Goal: Information Seeking & Learning: Check status

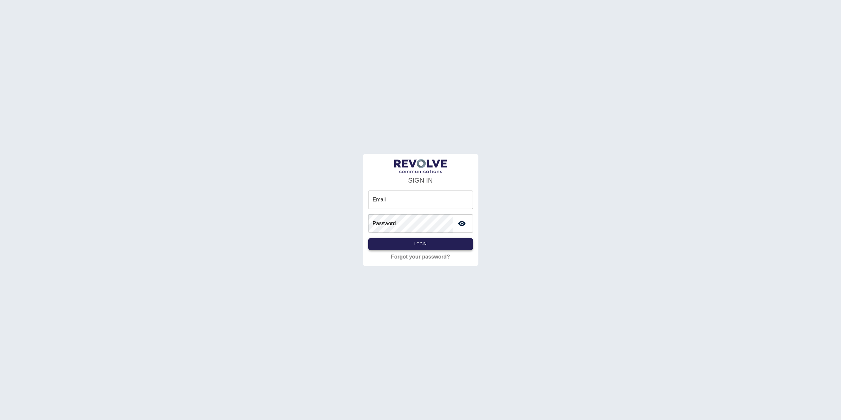
type input "**********"
click at [412, 241] on button "Login" at bounding box center [420, 244] width 105 height 12
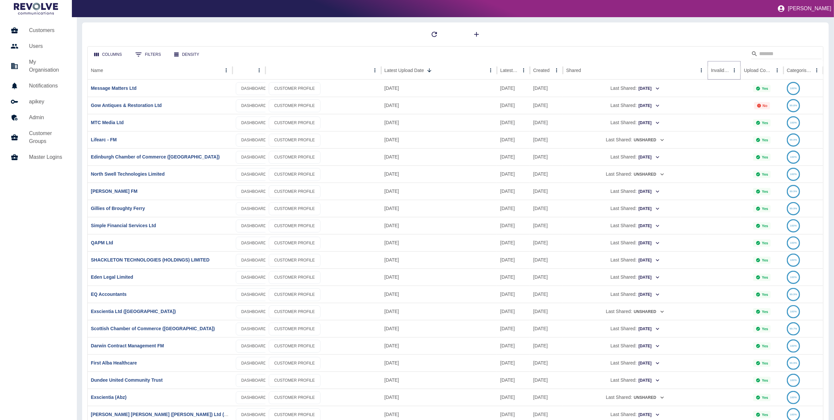
click at [732, 67] on icon "Sort" at bounding box center [735, 70] width 6 height 6
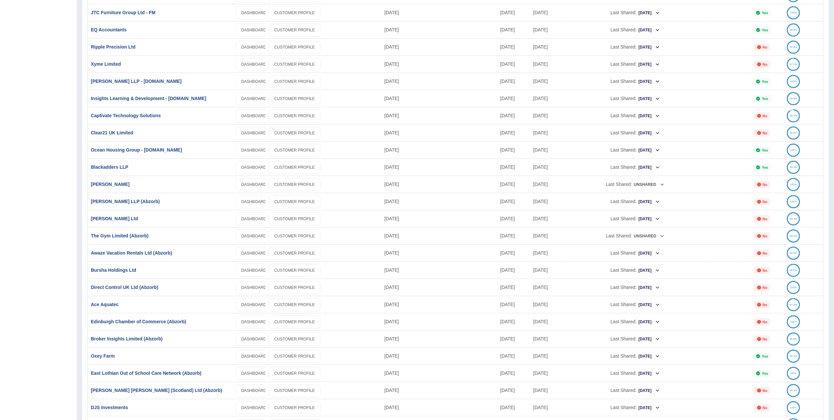
scroll to position [396, 0]
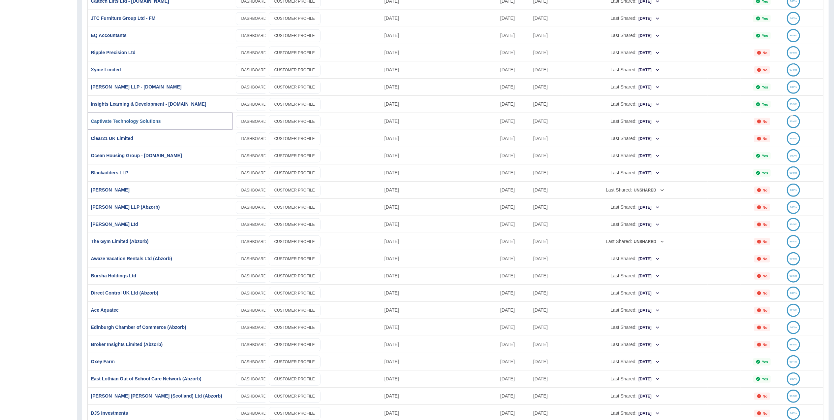
click at [155, 118] on link "Captivate Technology Solutions" at bounding box center [126, 120] width 70 height 5
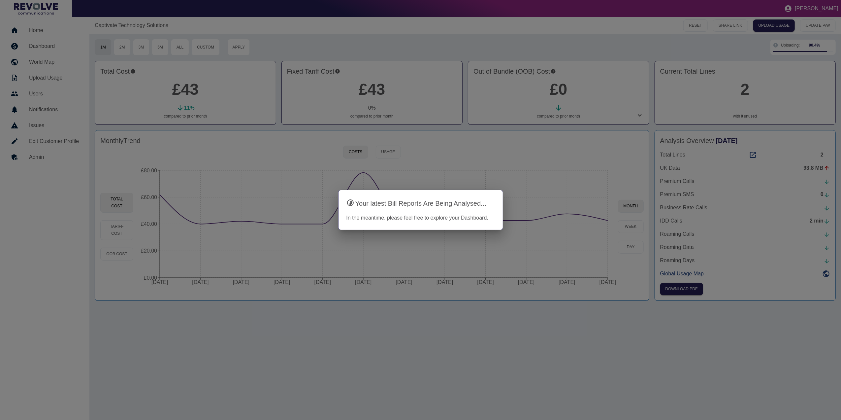
click at [571, 163] on div at bounding box center [420, 210] width 841 height 420
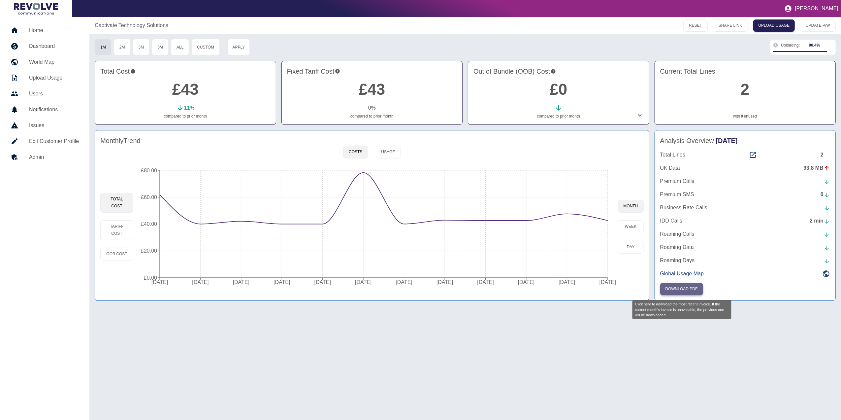
click at [684, 288] on button "Download PDF" at bounding box center [681, 289] width 43 height 12
click at [751, 150] on div "Analysis Overview [DATE] Total Lines 2 UK Data 93.8 MB Premium Calls Premium SM…" at bounding box center [745, 215] width 181 height 171
click at [752, 156] on icon at bounding box center [753, 155] width 8 height 8
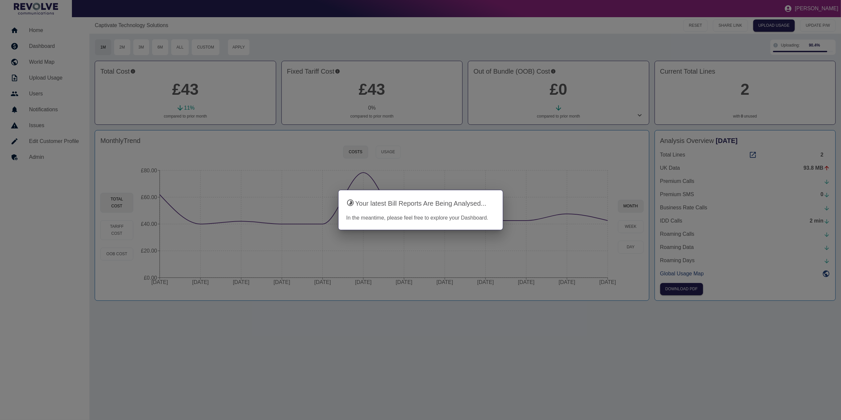
click at [257, 193] on div at bounding box center [420, 210] width 841 height 420
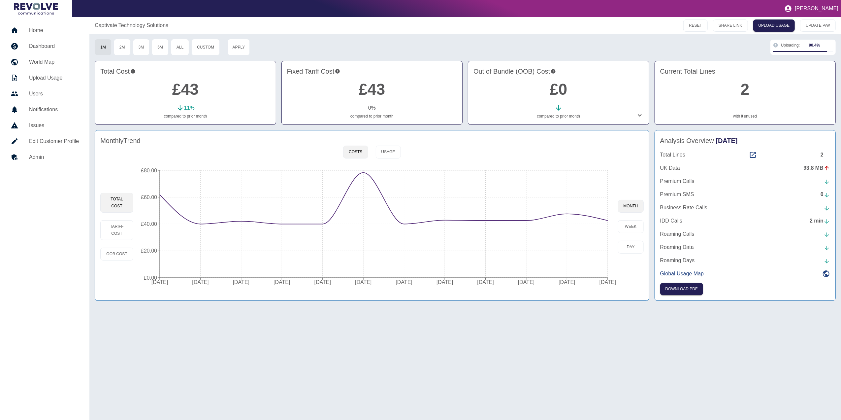
click at [33, 44] on h5 "Dashboard" at bounding box center [54, 46] width 50 height 8
click at [40, 24] on link "Home" at bounding box center [44, 30] width 79 height 16
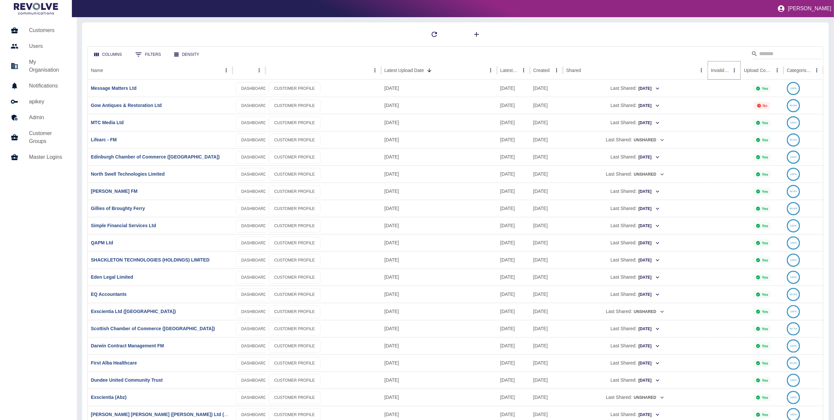
click at [732, 69] on icon "Sort" at bounding box center [735, 70] width 6 height 6
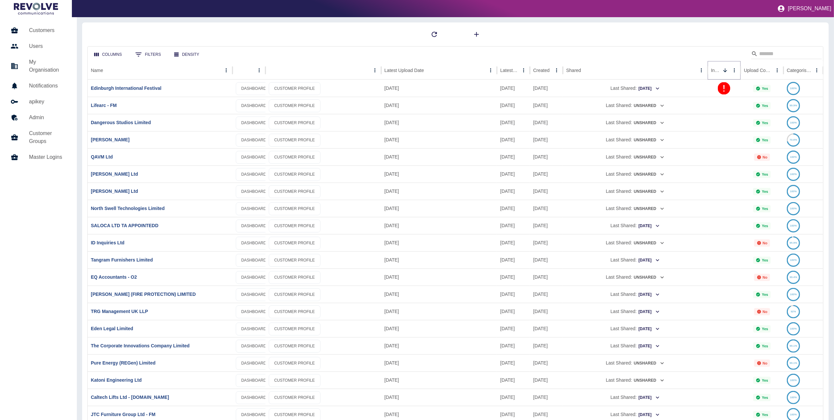
click at [727, 70] on icon "Sort" at bounding box center [726, 70] width 6 height 6
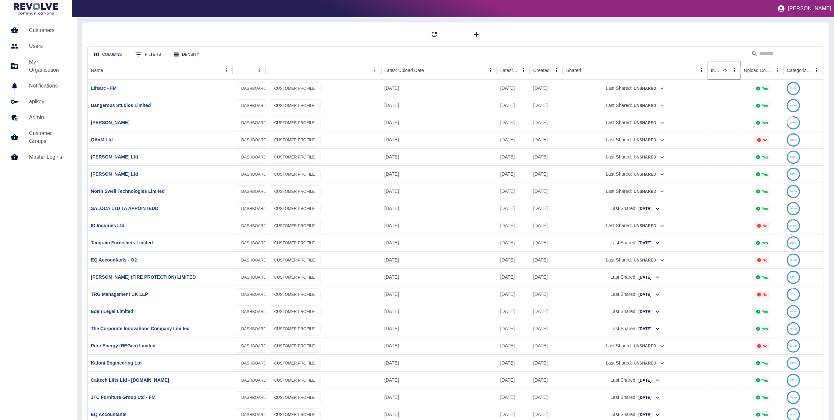
click at [728, 71] on icon "Sort" at bounding box center [726, 70] width 6 height 6
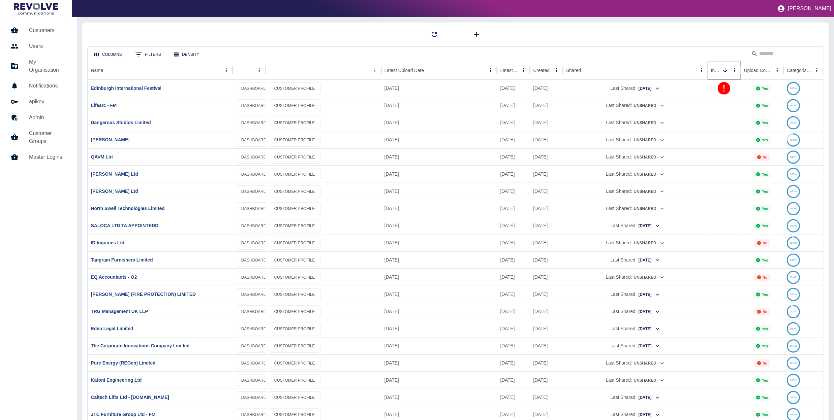
click at [728, 71] on icon "Sort" at bounding box center [726, 70] width 6 height 6
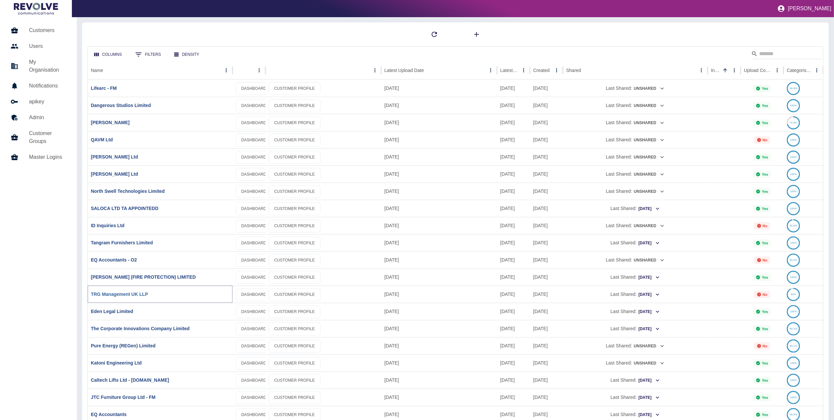
click at [135, 296] on link "TRG Management UK LLP" at bounding box center [119, 293] width 57 height 5
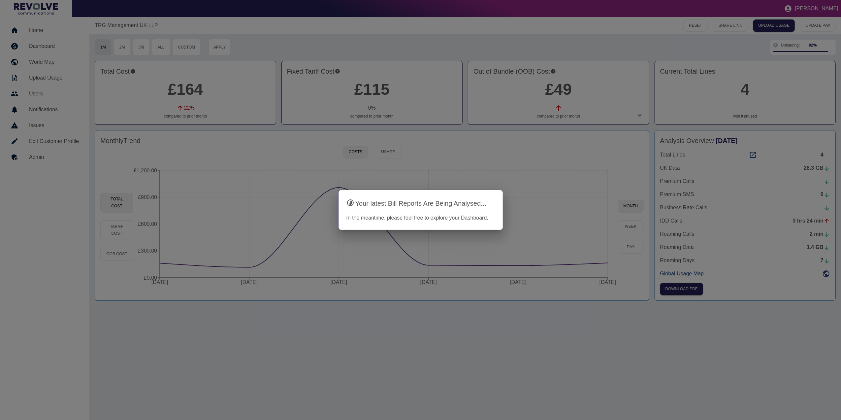
click at [495, 310] on div at bounding box center [420, 210] width 841 height 420
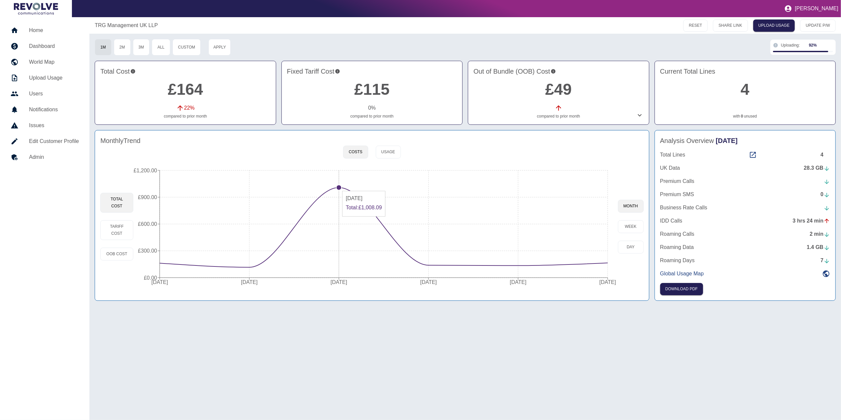
click at [339, 188] on circle at bounding box center [338, 187] width 5 height 5
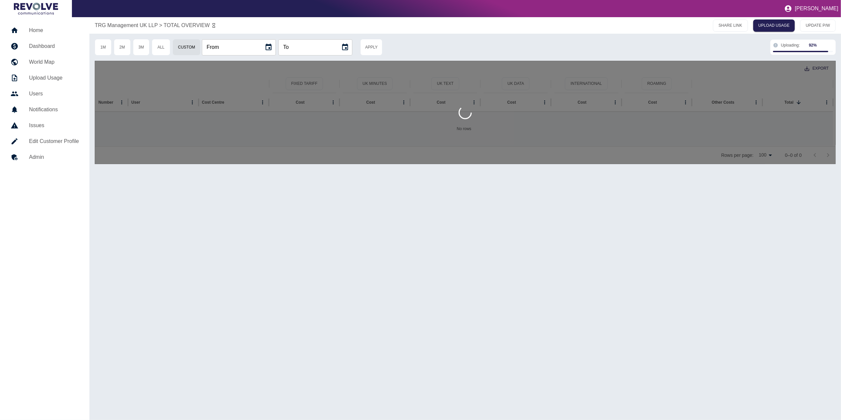
type input "**********"
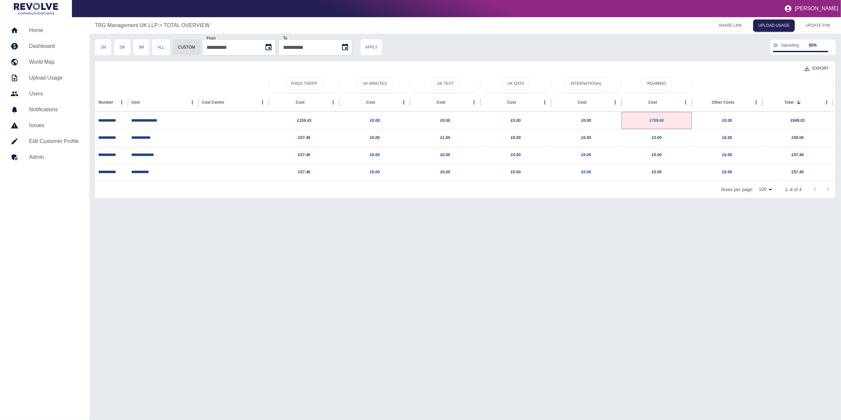
click at [663, 119] on link "£789.60" at bounding box center [657, 120] width 14 height 5
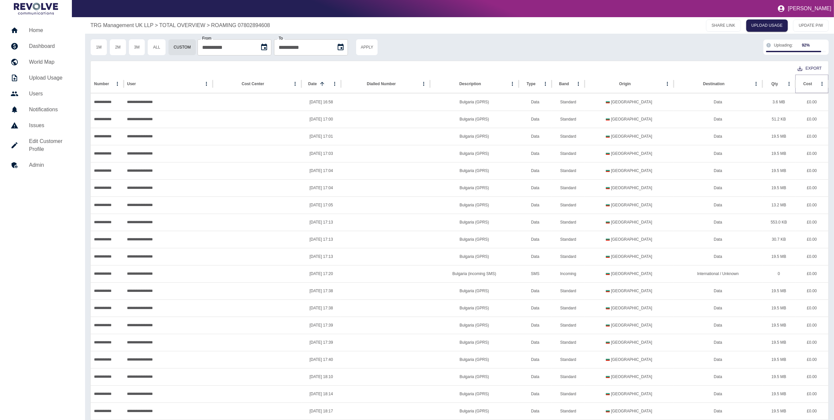
click at [815, 82] on icon "Sort" at bounding box center [818, 84] width 6 height 6
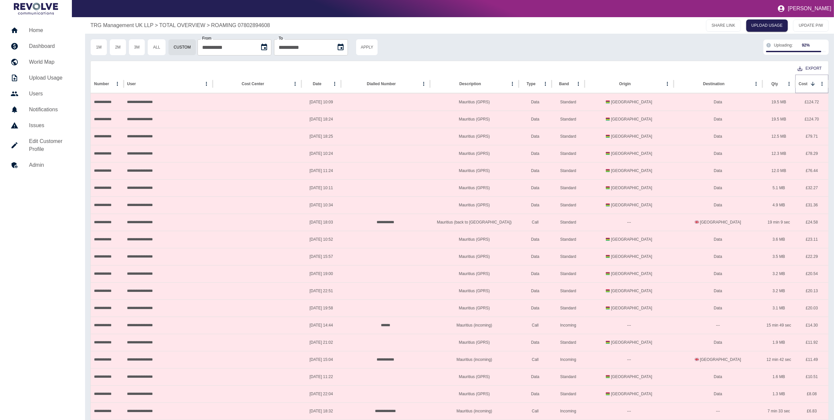
click at [813, 85] on icon "Sort" at bounding box center [813, 84] width 4 height 4
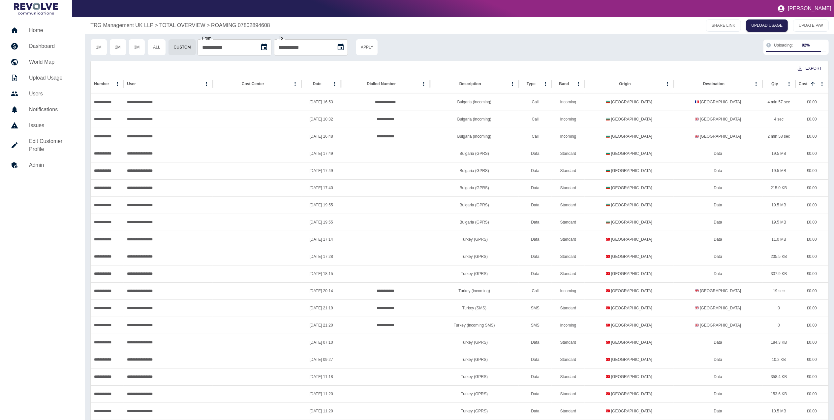
click at [48, 45] on h5 "Dashboard" at bounding box center [52, 46] width 46 height 8
